Goal: Task Accomplishment & Management: Manage account settings

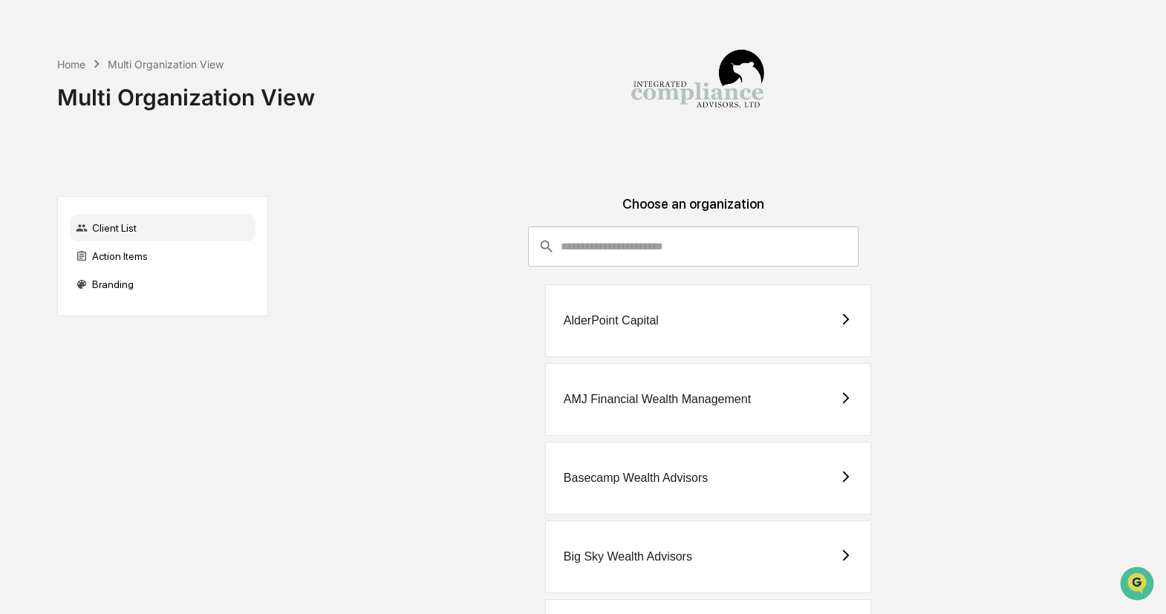
click at [166, 156] on div "Home Multi Organization View Multi Organization View" at bounding box center [582, 86] width 1050 height 172
click at [138, 256] on div "Action Items" at bounding box center [163, 256] width 186 height 27
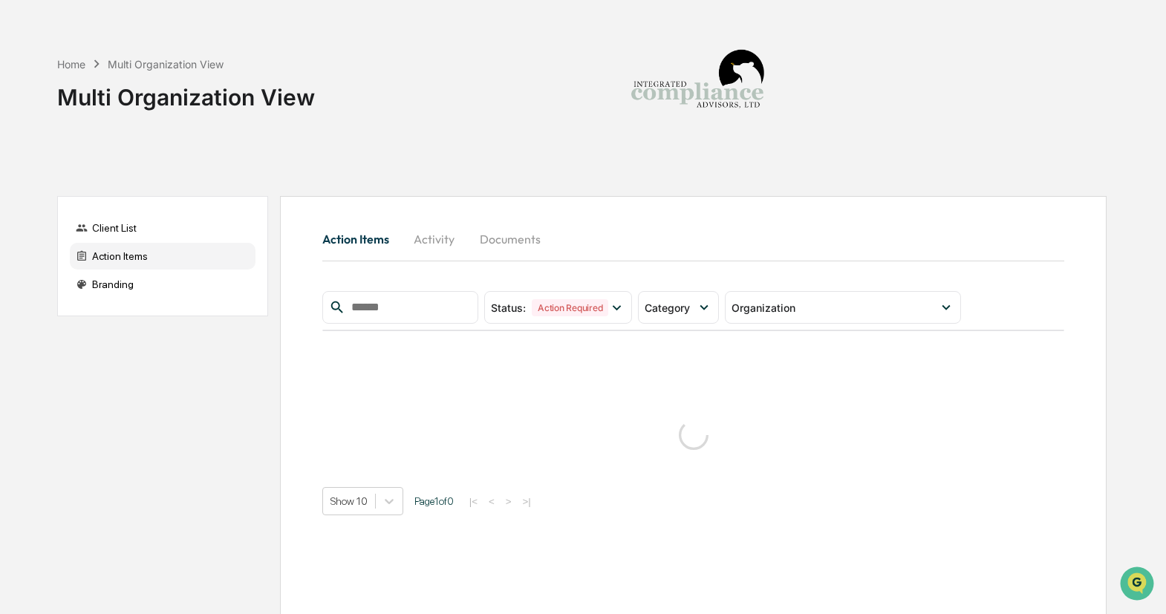
scroll to position [4, 0]
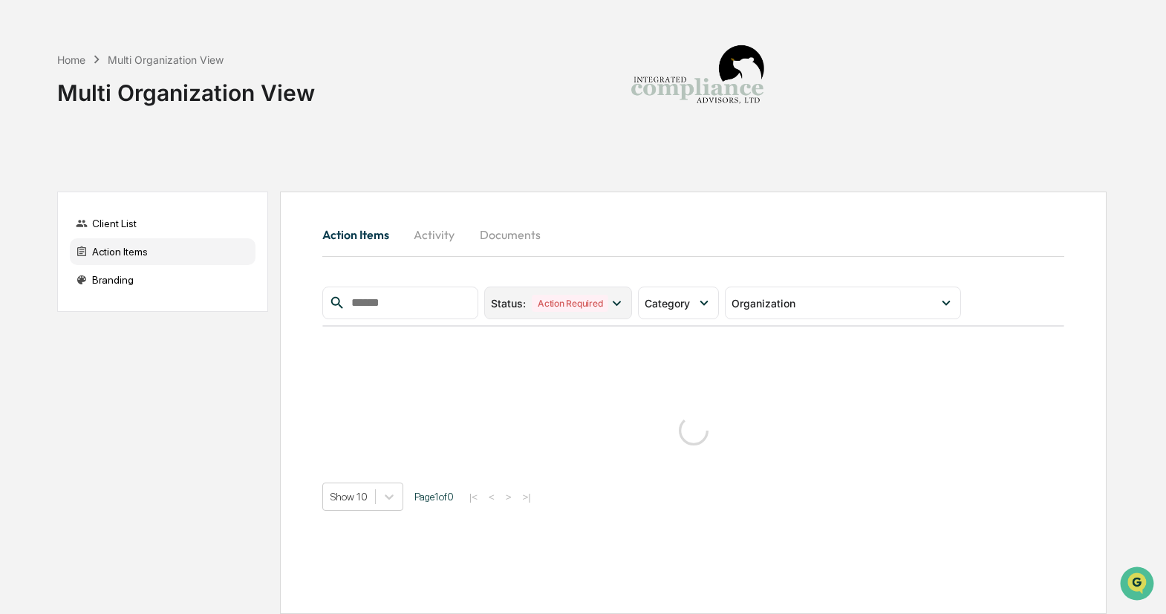
click at [608, 309] on div "Action Required" at bounding box center [570, 303] width 77 height 17
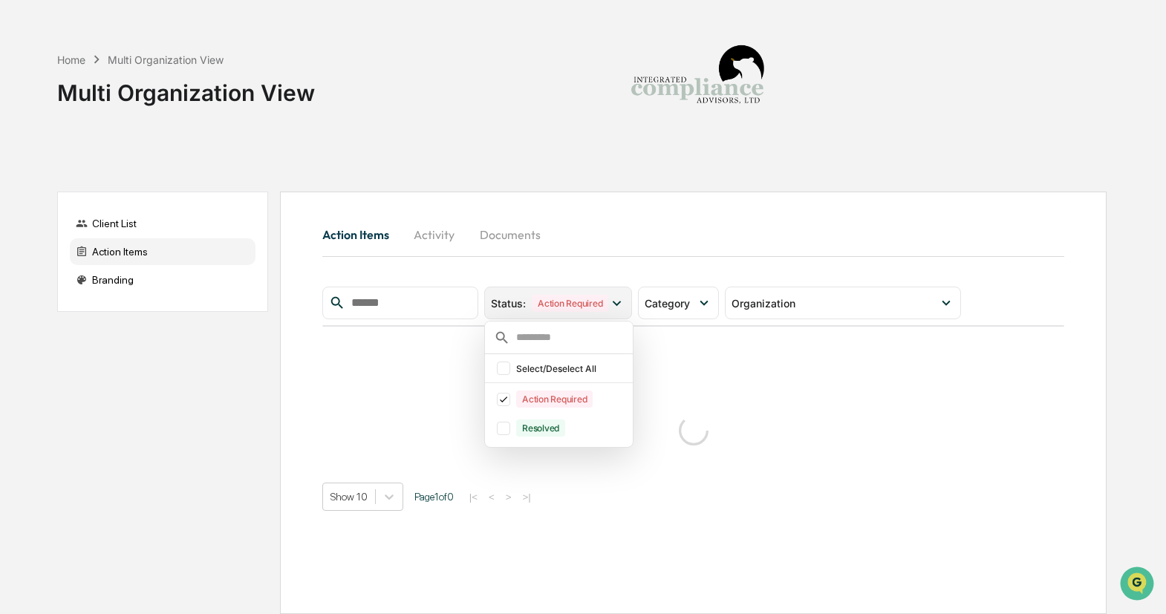
scroll to position [0, 0]
click at [675, 313] on div "Category" at bounding box center [678, 303] width 81 height 33
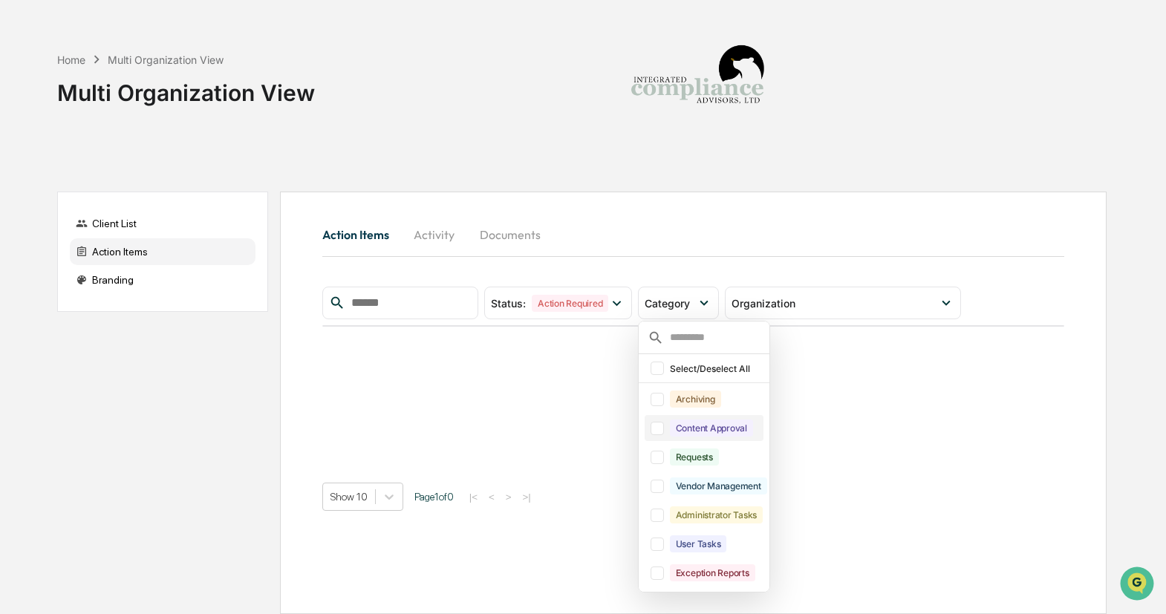
click at [658, 435] on div at bounding box center [657, 428] width 13 height 13
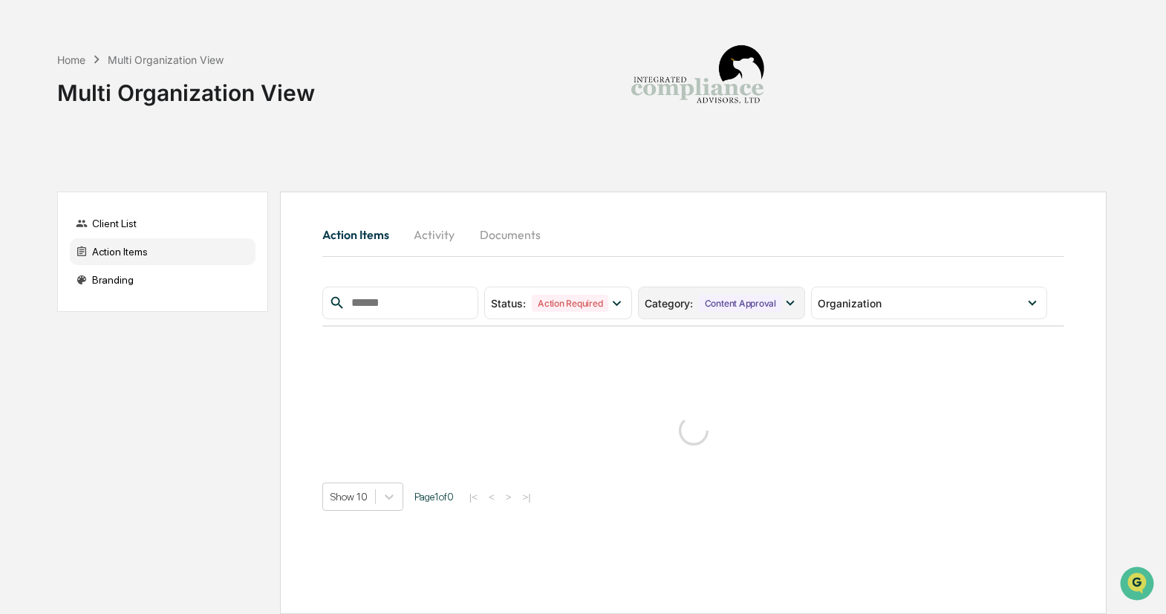
click at [699, 306] on div "Category : Content Approval" at bounding box center [713, 303] width 137 height 17
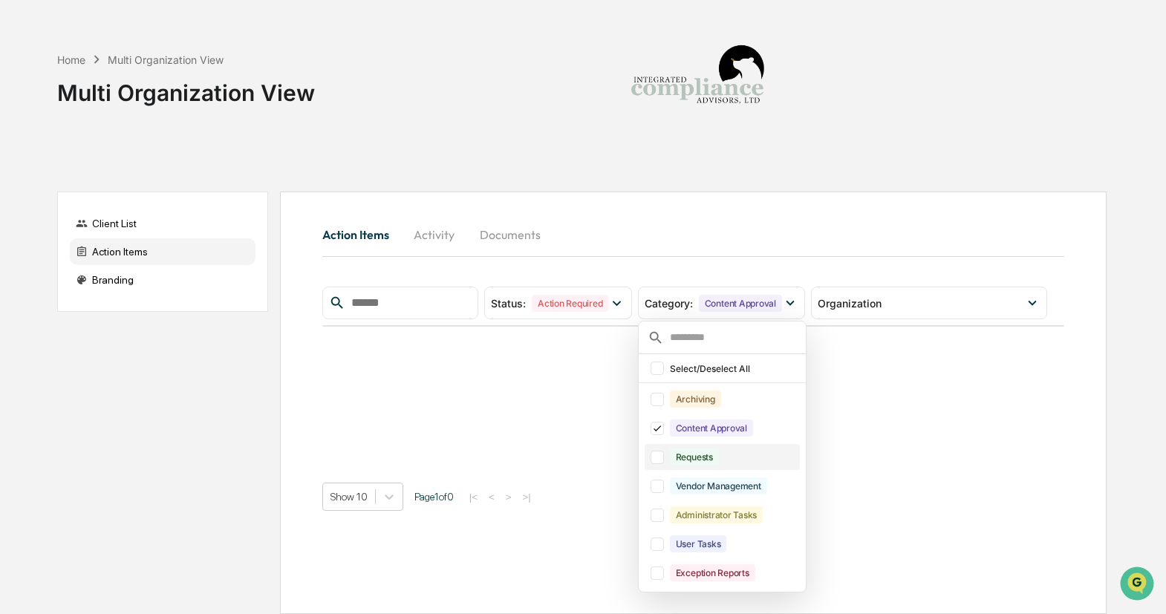
click at [664, 458] on div at bounding box center [657, 457] width 13 height 13
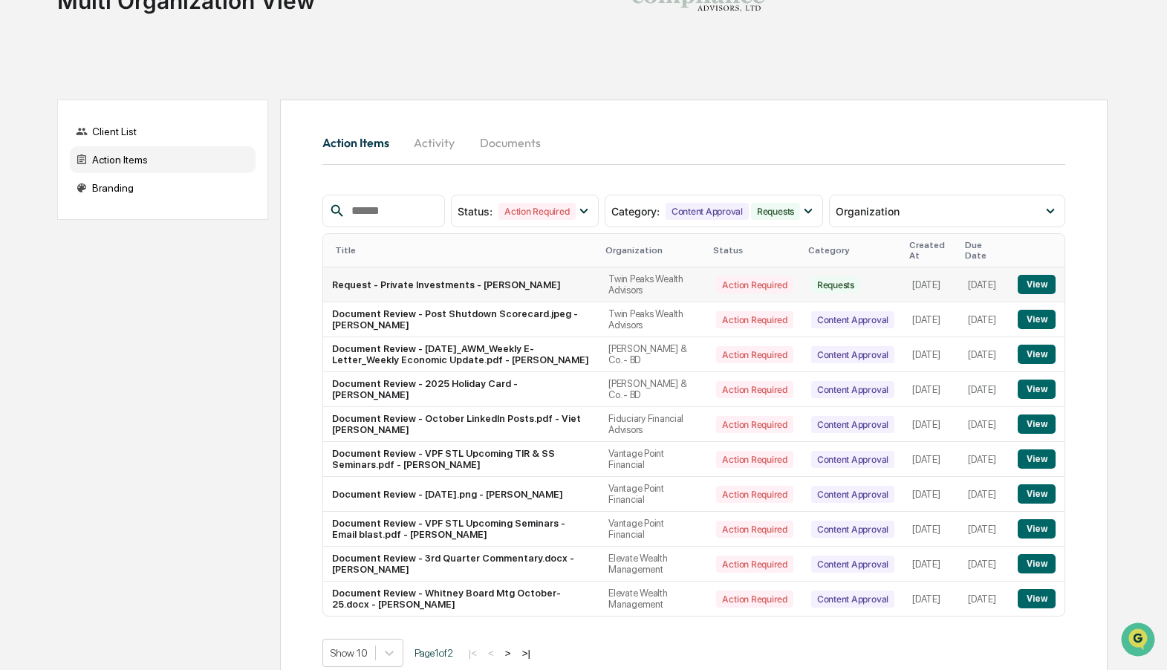
scroll to position [120, 0]
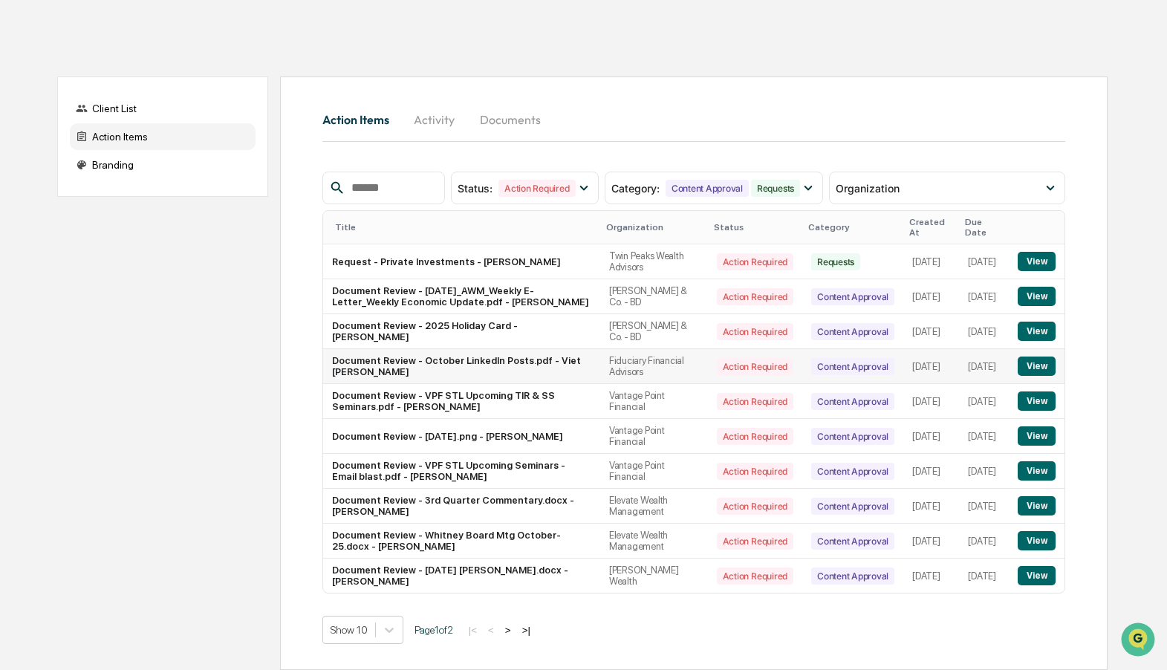
click at [1034, 368] on button "View" at bounding box center [1037, 366] width 38 height 19
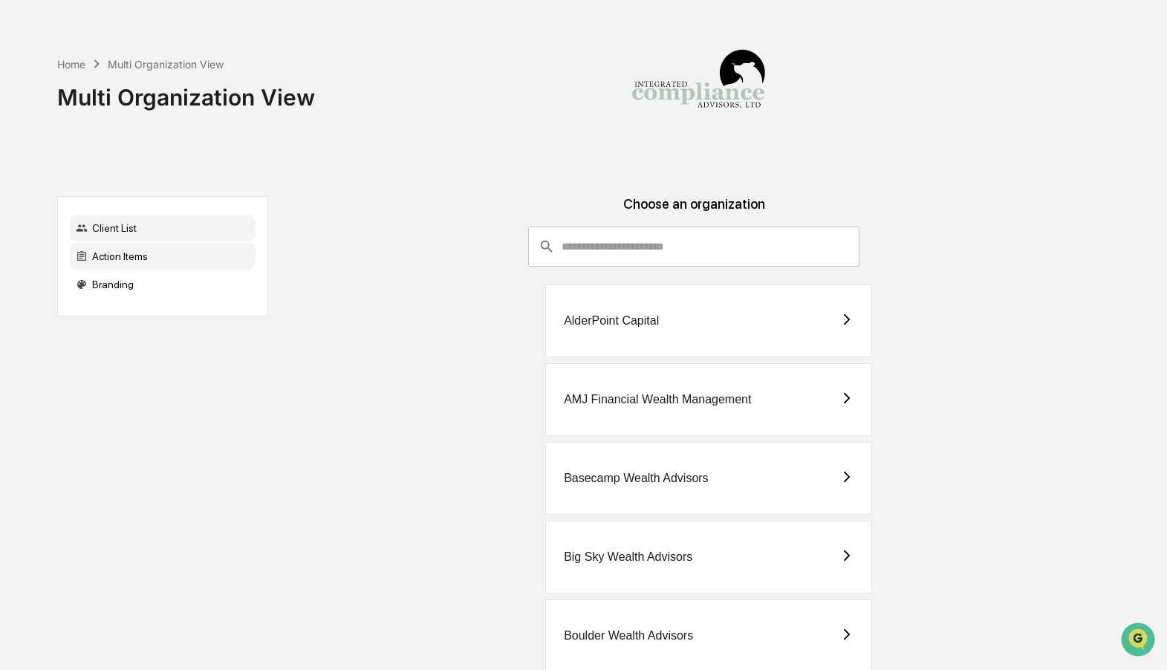
click at [133, 260] on div "Action Items" at bounding box center [163, 256] width 186 height 27
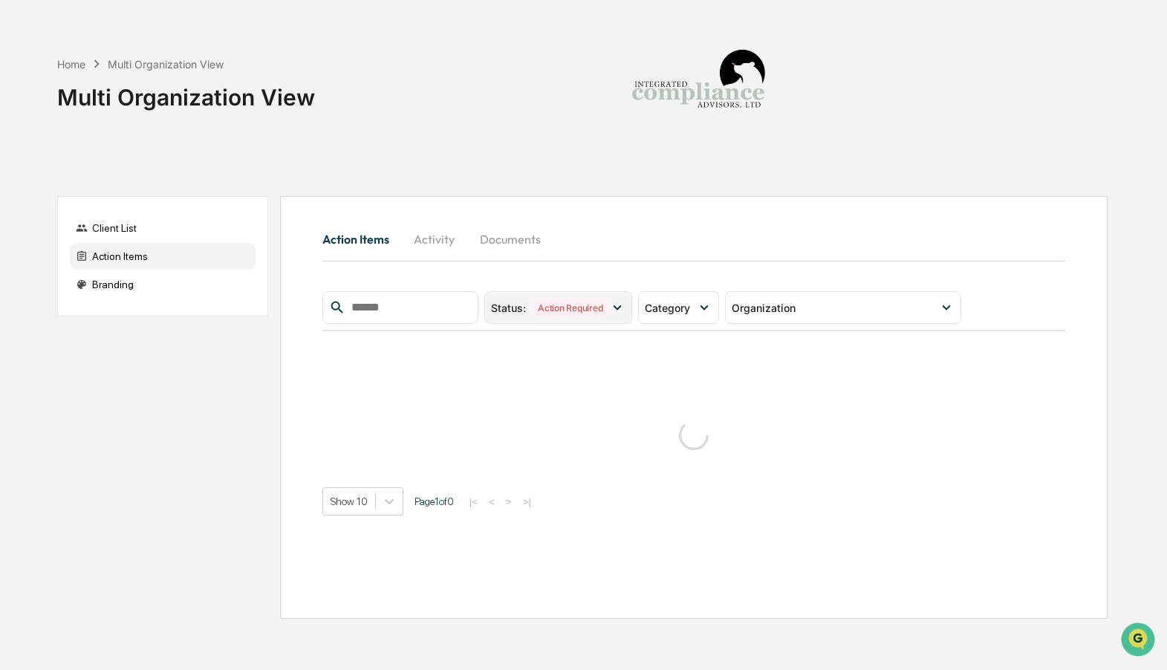
click at [621, 308] on icon at bounding box center [617, 307] width 8 height 5
click at [682, 323] on div "Category" at bounding box center [678, 307] width 81 height 33
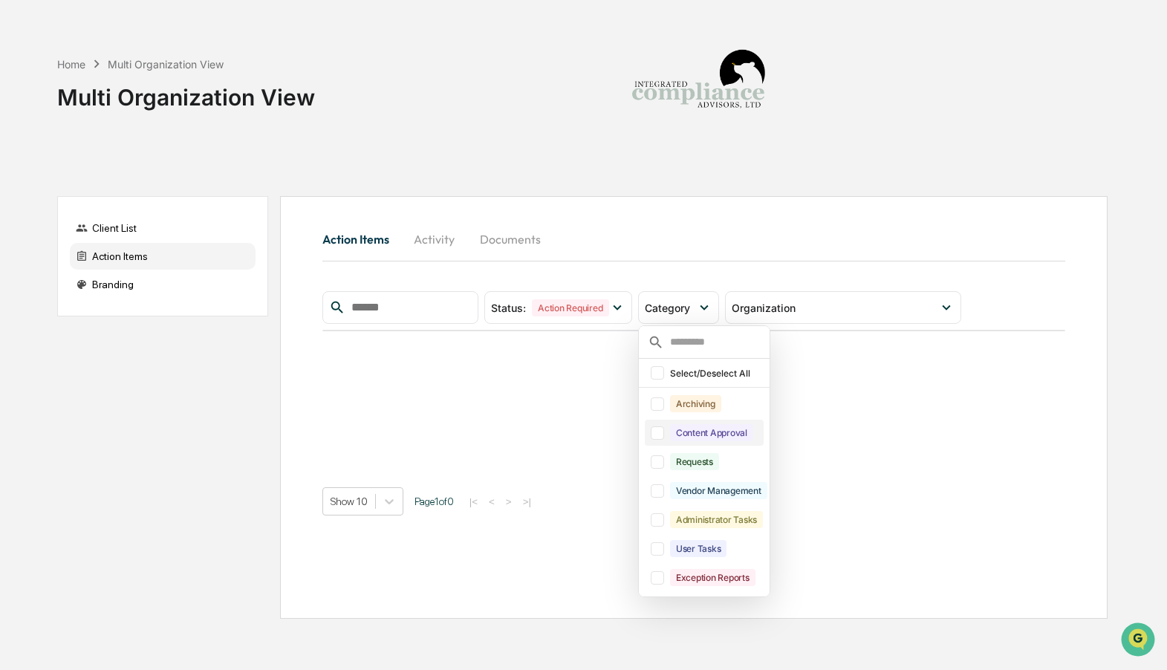
click at [663, 435] on div at bounding box center [657, 432] width 13 height 13
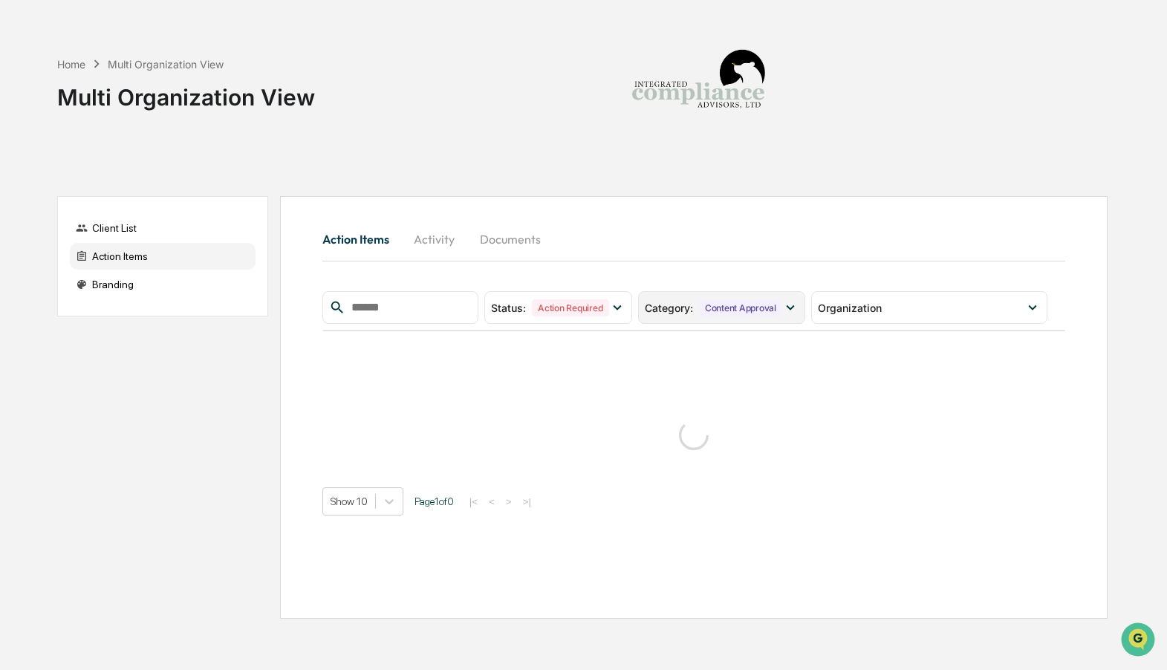
click at [726, 305] on div "Content Approval" at bounding box center [740, 307] width 83 height 17
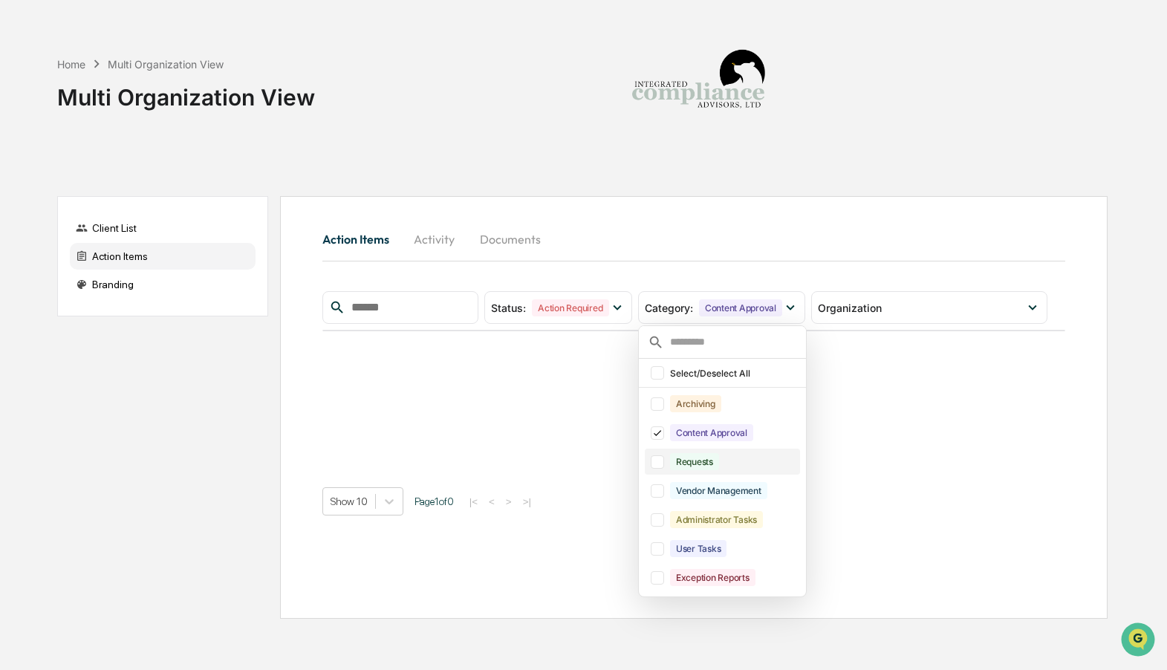
click at [664, 463] on div at bounding box center [657, 461] width 13 height 13
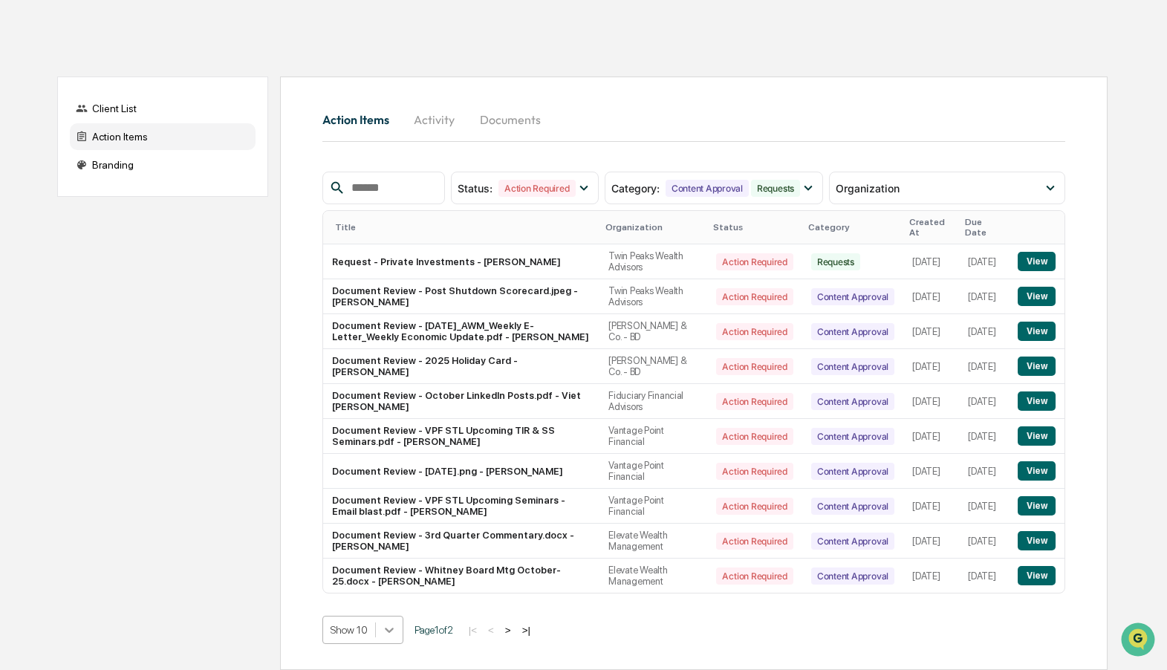
scroll to position [227, 0]
click at [388, 628] on body "Home Multi Organization View Multi Organization View Client List Action Items B…" at bounding box center [583, 275] width 1167 height 790
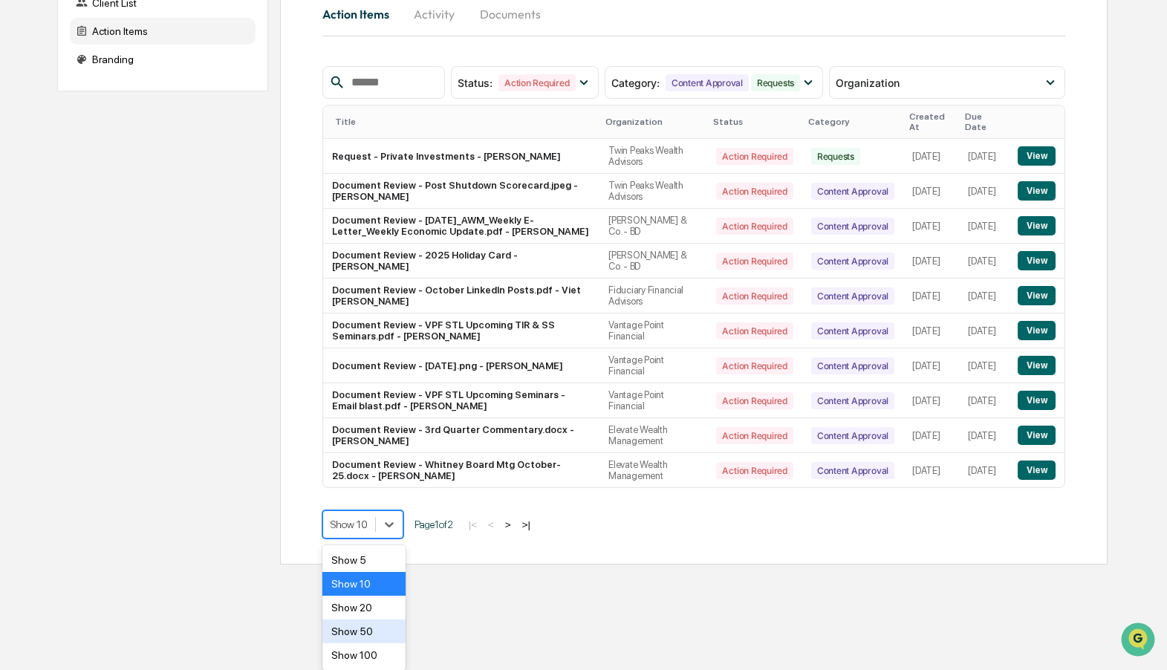
click at [374, 650] on div "Show 100" at bounding box center [364, 655] width 84 height 24
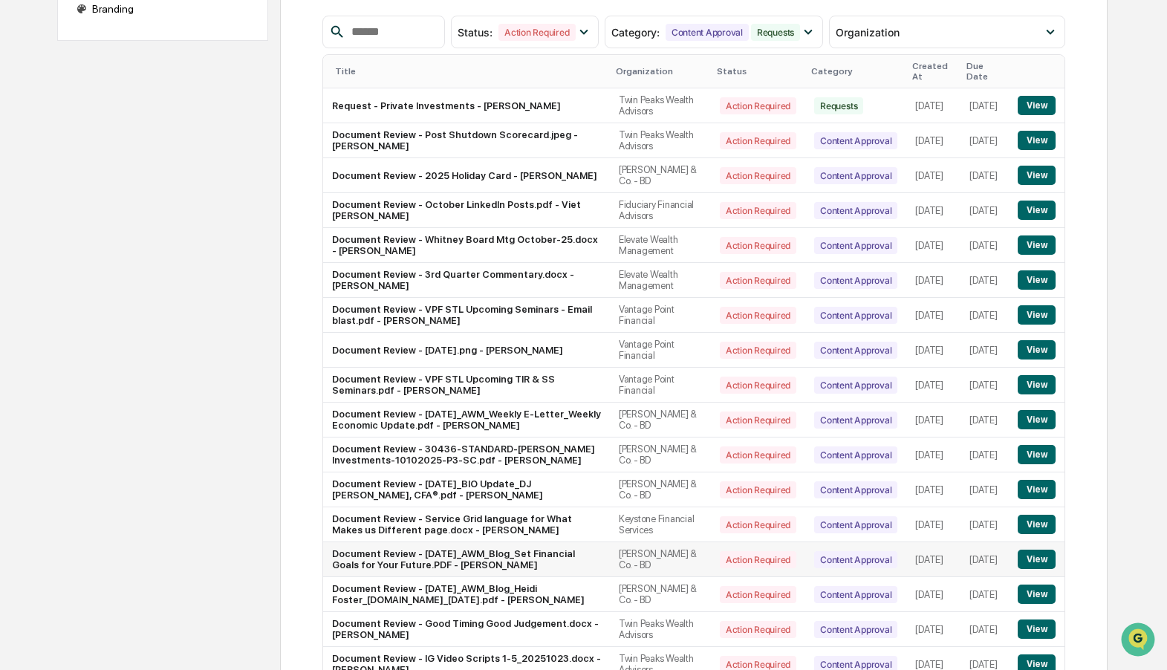
scroll to position [275, 0]
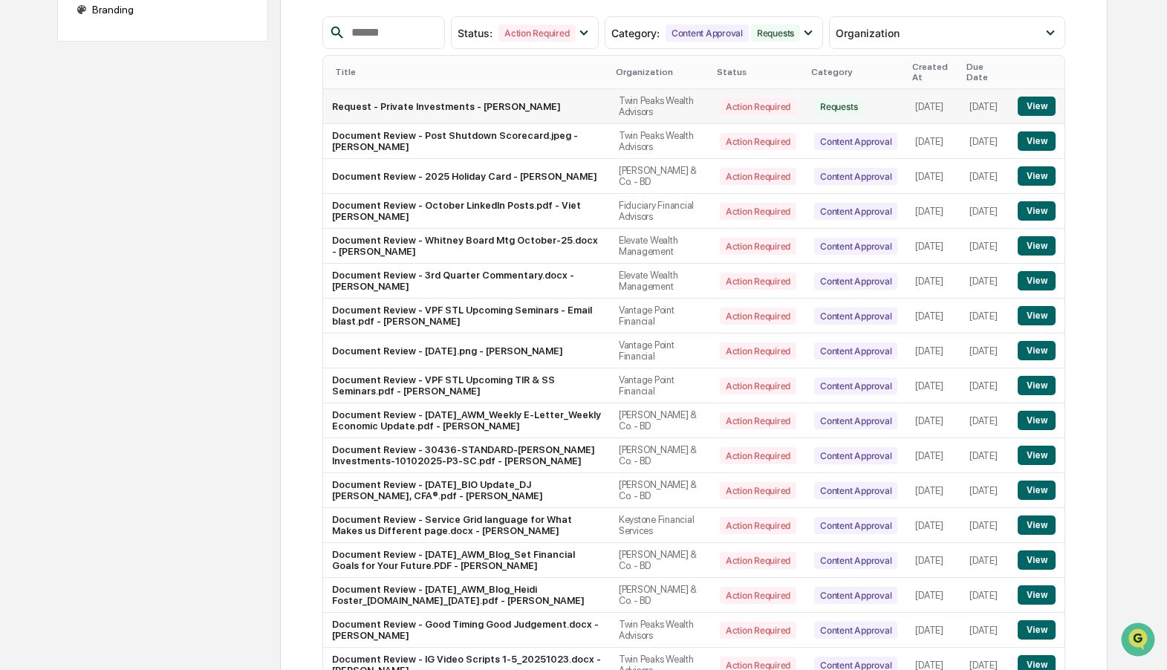
click at [1036, 97] on button "View" at bounding box center [1037, 106] width 38 height 19
